Goal: Transaction & Acquisition: Purchase product/service

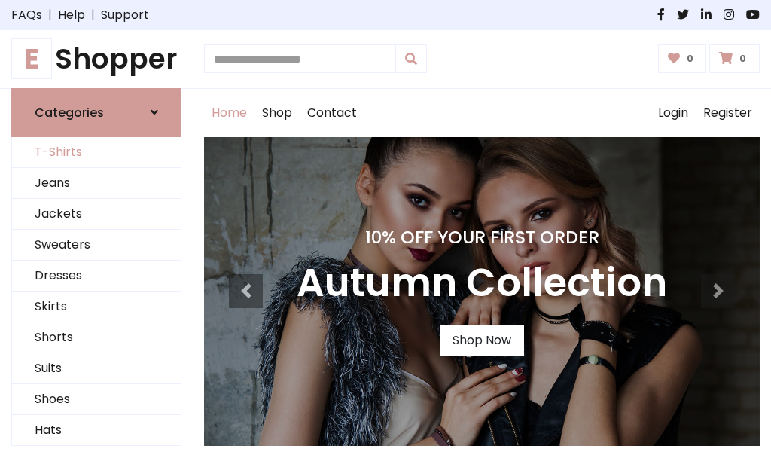
click at [96, 152] on link "T-Shirts" at bounding box center [96, 152] width 169 height 31
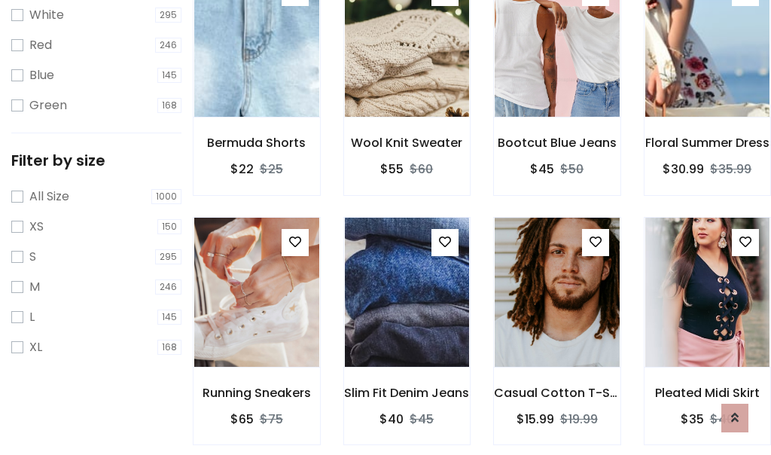
scroll to position [27, 0]
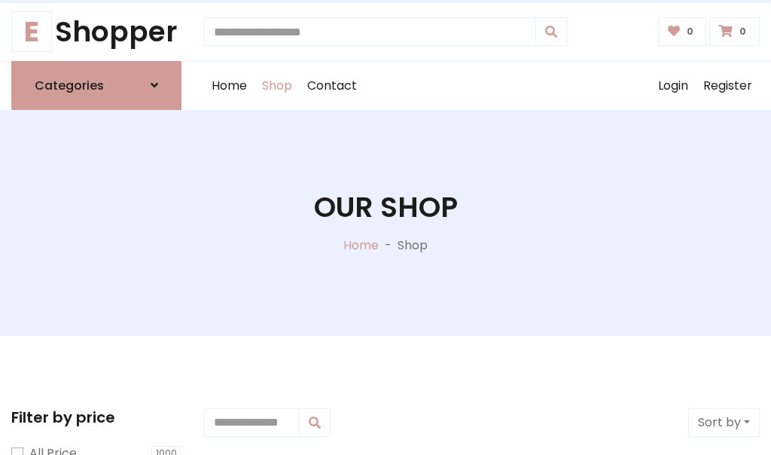
click at [385, 222] on h1 "Our Shop" at bounding box center [386, 207] width 144 height 34
click at [482, 85] on div "Home Shop Contact Log out Login Register" at bounding box center [482, 86] width 556 height 48
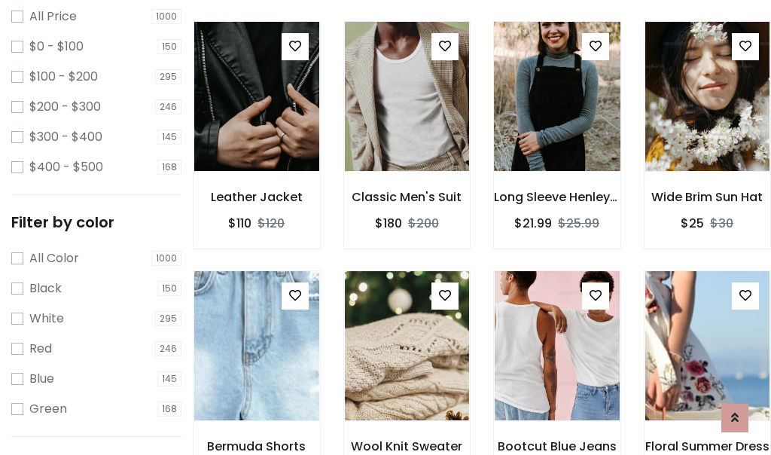
click at [556, 123] on img at bounding box center [557, 96] width 150 height 361
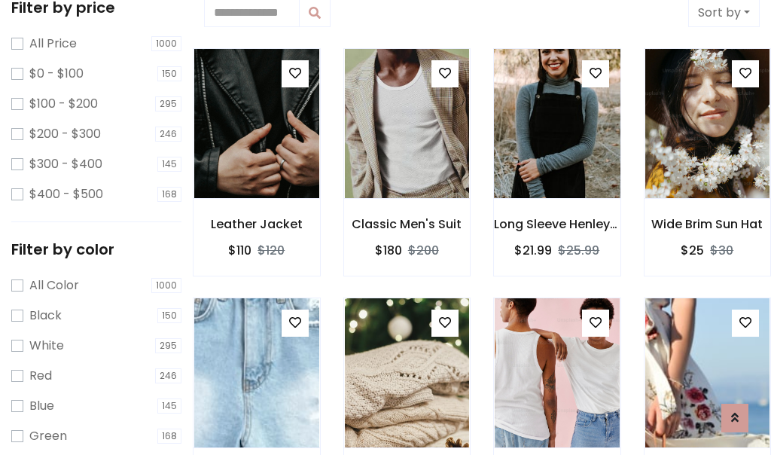
scroll to position [27, 0]
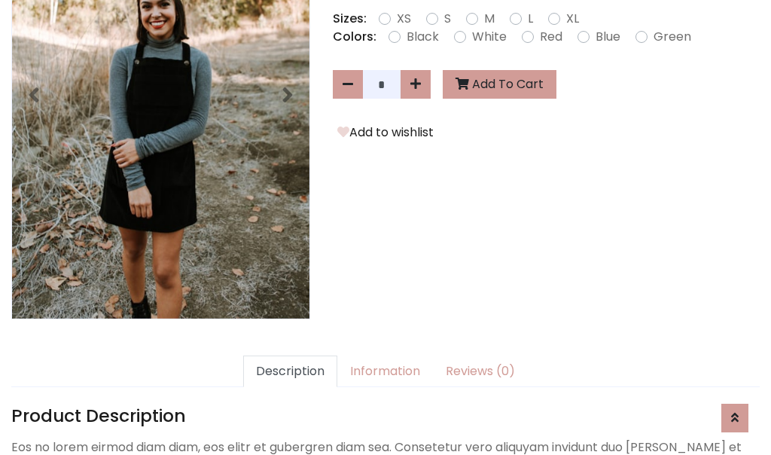
scroll to position [368, 0]
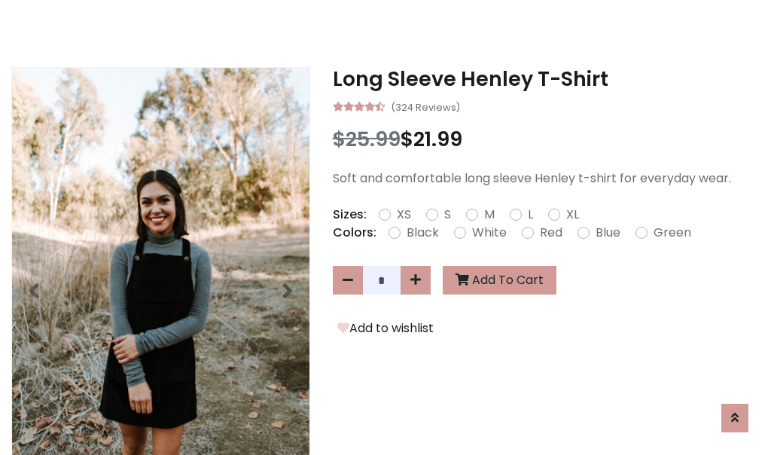
click at [546, 78] on h3 "Long Sleeve Henley T-Shirt" at bounding box center [546, 79] width 427 height 24
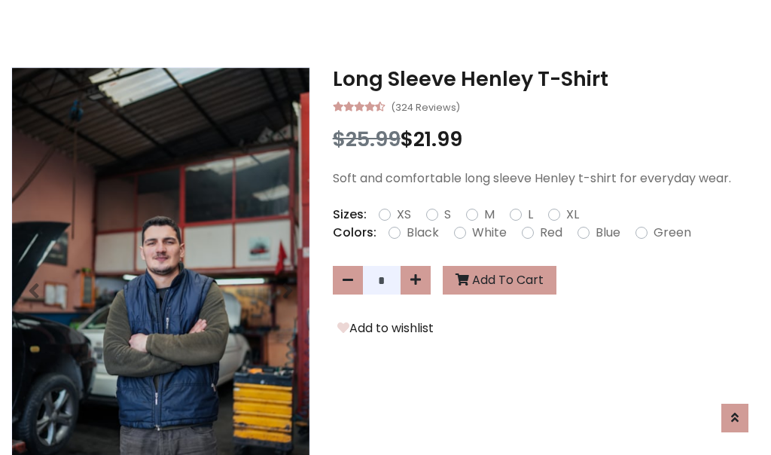
click at [546, 78] on h3 "Long Sleeve Henley T-Shirt" at bounding box center [546, 79] width 427 height 24
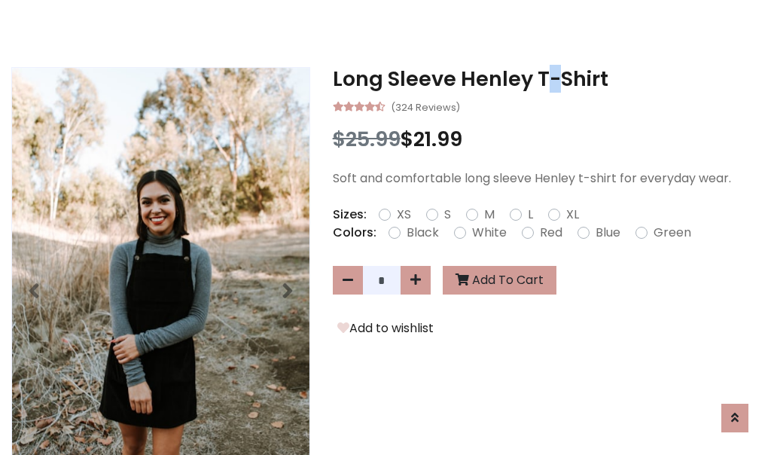
click at [546, 78] on h3 "Long Sleeve Henley T-Shirt" at bounding box center [546, 79] width 427 height 24
